Goal: Find specific page/section: Find specific page/section

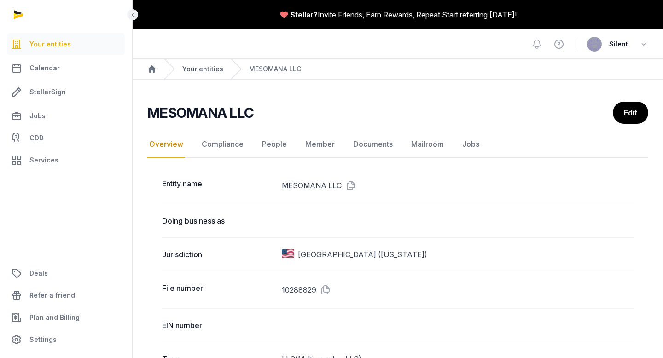
drag, startPoint x: 0, startPoint y: 0, endPoint x: 194, endPoint y: 70, distance: 206.5
click at [194, 70] on link "Your entities" at bounding box center [202, 68] width 41 height 9
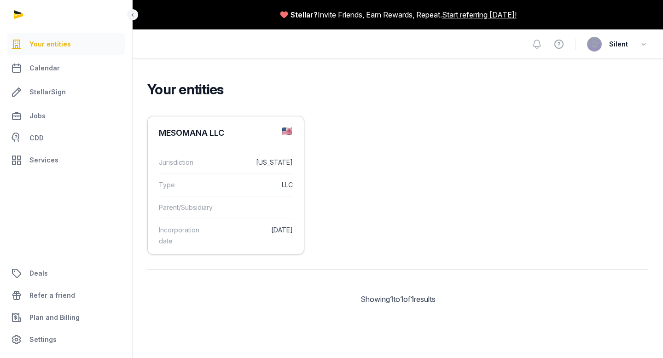
click at [235, 223] on div "Incorporation date [DATE]" at bounding box center [226, 236] width 134 height 34
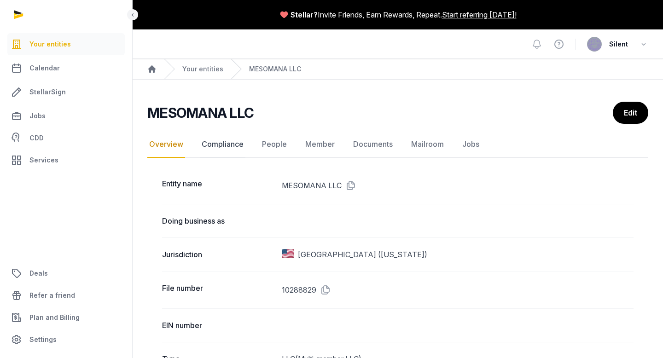
click at [230, 148] on link "Compliance" at bounding box center [223, 144] width 46 height 27
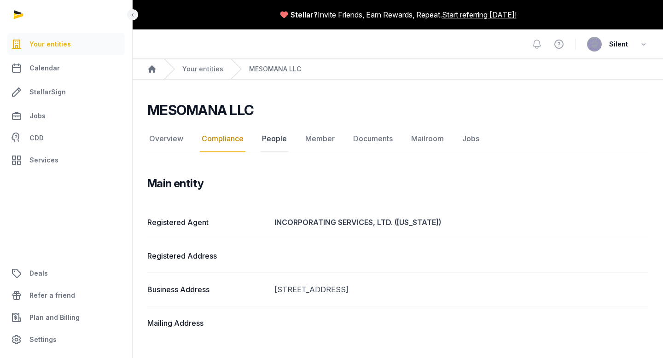
click at [277, 144] on link "People" at bounding box center [274, 139] width 29 height 27
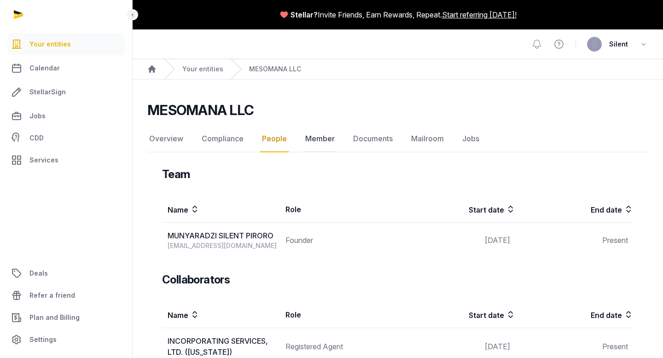
click at [318, 139] on link "Member" at bounding box center [320, 139] width 33 height 27
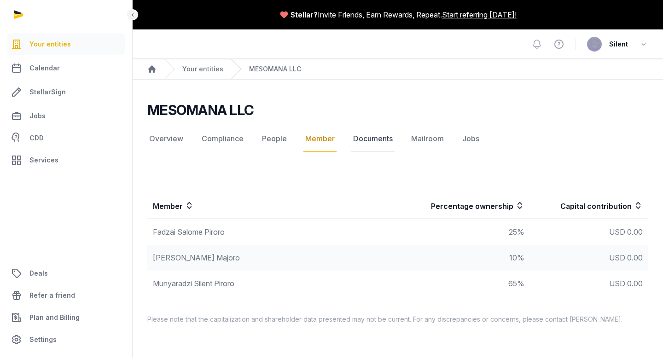
click at [371, 144] on link "Documents" at bounding box center [372, 139] width 43 height 27
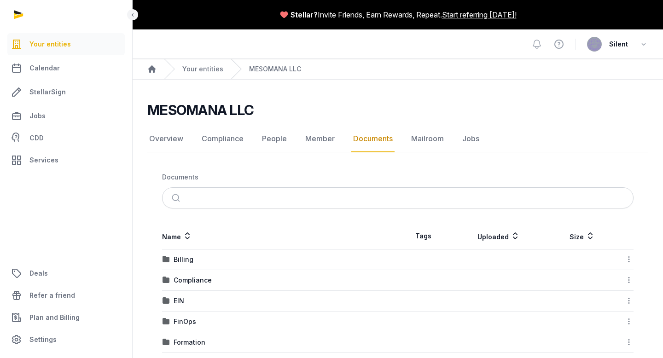
scroll to position [34, 0]
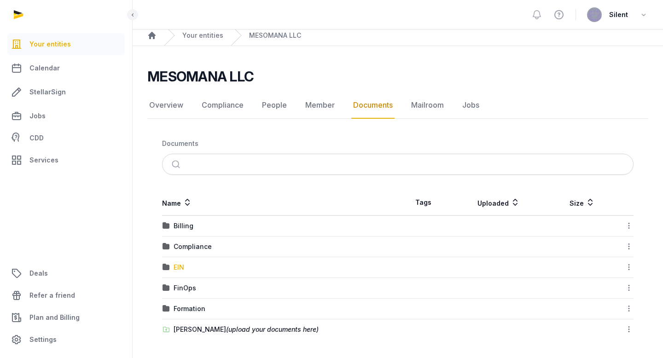
click at [181, 267] on div "EIN" at bounding box center [179, 267] width 11 height 9
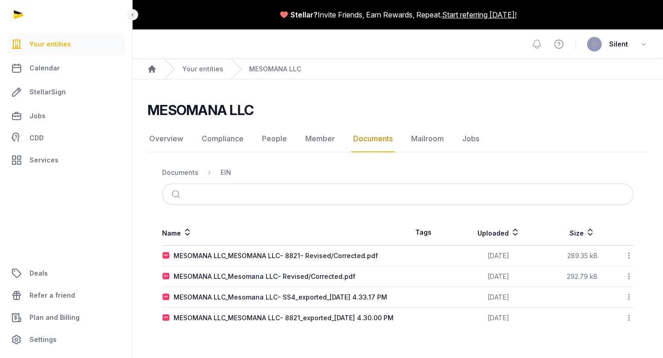
scroll to position [0, 0]
